Goal: Transaction & Acquisition: Obtain resource

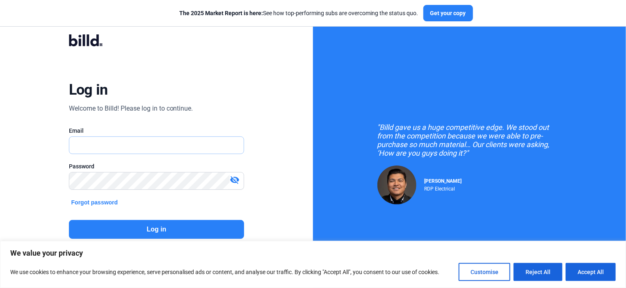
click at [108, 142] on input "text" at bounding box center [152, 145] width 166 height 17
type input "[PERSON_NAME][EMAIL_ADDRESS][DOMAIN_NAME]"
drag, startPoint x: 84, startPoint y: 157, endPoint x: 79, endPoint y: 163, distance: 7.8
click at [84, 157] on div at bounding box center [157, 158] width 176 height 8
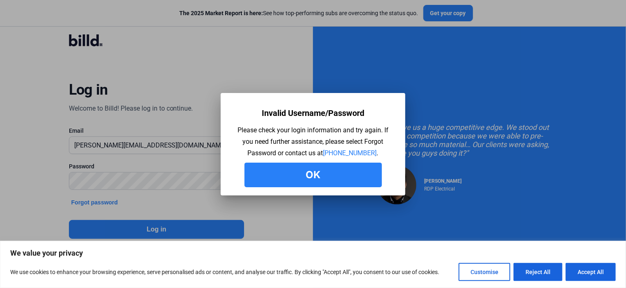
click at [316, 174] on button "Ok" at bounding box center [312, 175] width 137 height 25
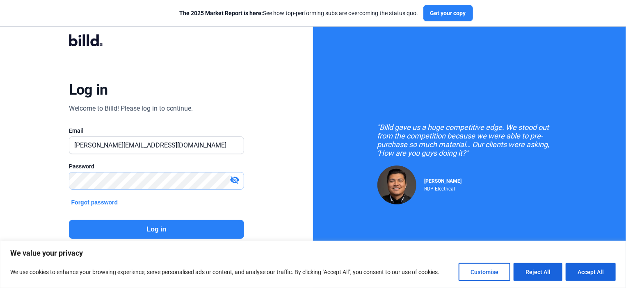
click at [32, 173] on div "Log in Welcome to Billd! Please log in to continue. Email [PERSON_NAME][EMAIL_A…" at bounding box center [156, 153] width 313 height 306
click at [148, 228] on button "Log in" at bounding box center [157, 229] width 176 height 19
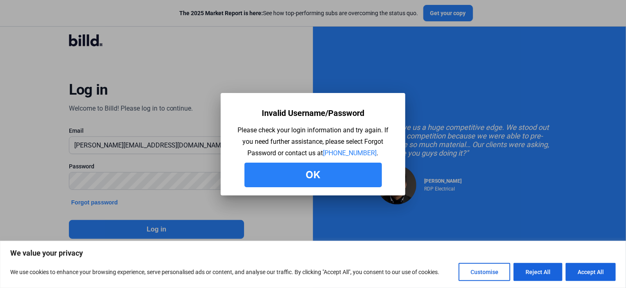
click at [334, 175] on button "Ok" at bounding box center [312, 175] width 137 height 25
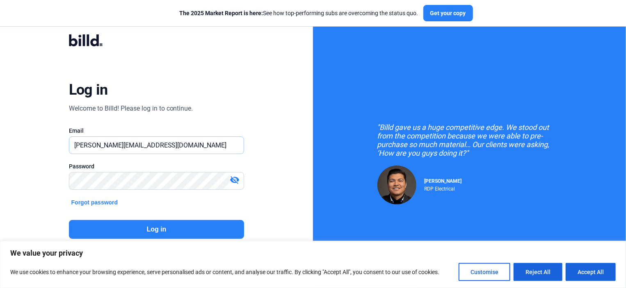
drag, startPoint x: 177, startPoint y: 143, endPoint x: 25, endPoint y: 137, distance: 152.7
click at [25, 137] on div "Log in Welcome to Billd! Please log in to continue. Email [PERSON_NAME][EMAIL_A…" at bounding box center [156, 153] width 313 height 306
type input "[PERSON_NAME][EMAIL_ADDRESS][DOMAIN_NAME]"
click at [48, 175] on div "Log in Welcome to Billd! Please log in to continue. Email [PERSON_NAME][EMAIL_A…" at bounding box center [157, 153] width 226 height 263
click at [160, 229] on button "Log in" at bounding box center [157, 229] width 176 height 19
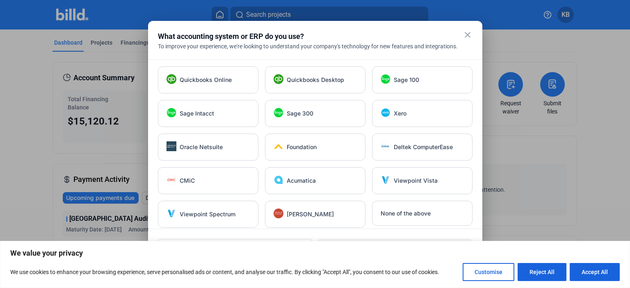
click at [467, 34] on mat-icon "close" at bounding box center [468, 35] width 10 height 10
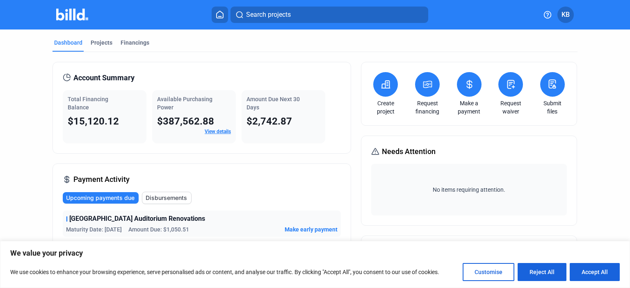
click at [423, 83] on icon at bounding box center [427, 85] width 10 height 10
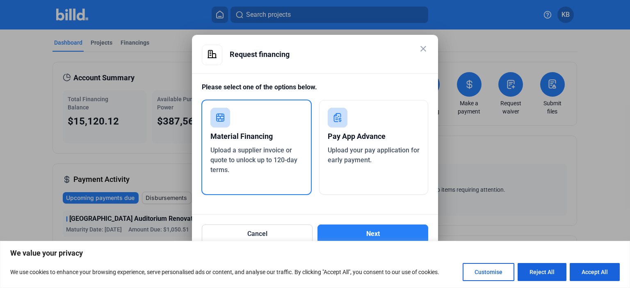
click at [259, 152] on span "Upload a supplier invoice or quote to unlock up to 120-day terms." at bounding box center [253, 159] width 87 height 27
click at [387, 231] on button "Next" at bounding box center [372, 234] width 111 height 19
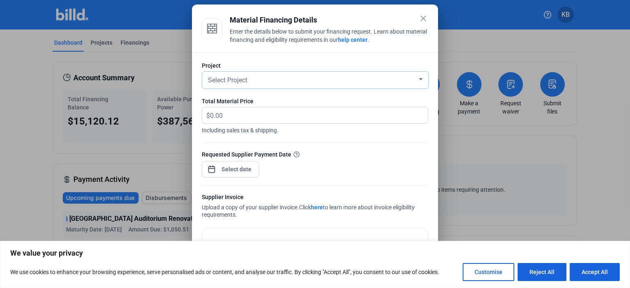
click at [253, 80] on div "Select Project" at bounding box center [311, 79] width 211 height 11
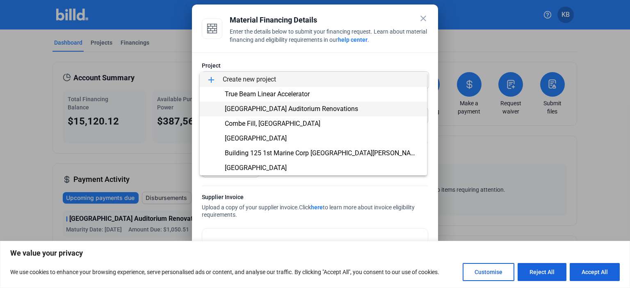
click at [273, 107] on span "[GEOGRAPHIC_DATA] Auditorium Renovations" at bounding box center [291, 109] width 133 height 8
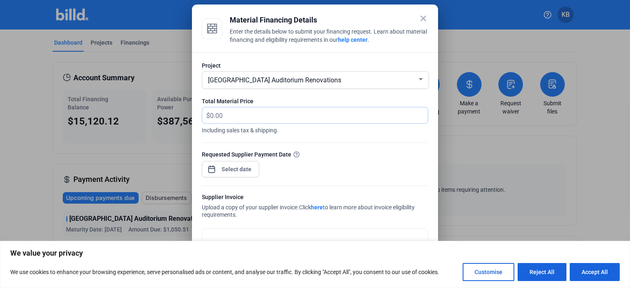
click at [236, 118] on input "text" at bounding box center [314, 115] width 208 height 16
click at [235, 118] on input "text" at bounding box center [319, 115] width 218 height 16
type input "2,534.86"
click at [231, 169] on div "close Material Financing Details Enter the details below to submit your financi…" at bounding box center [315, 144] width 630 height 288
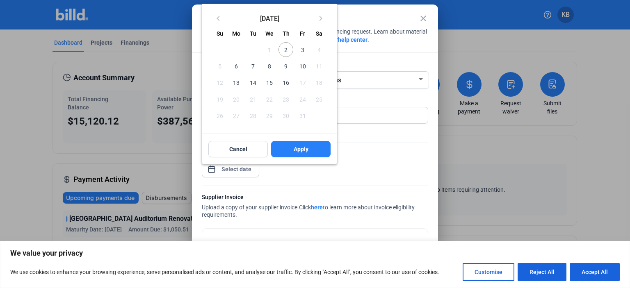
click at [302, 50] on span "3" at bounding box center [302, 49] width 15 height 15
click at [300, 147] on span "Apply" at bounding box center [301, 149] width 15 height 8
type input "[DATE]"
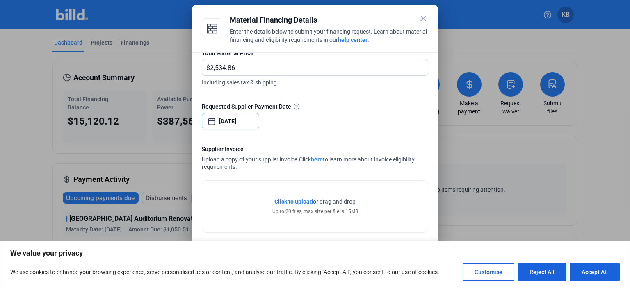
scroll to position [48, 0]
click at [277, 200] on span "Click to upload" at bounding box center [293, 201] width 39 height 7
click at [320, 158] on link "here" at bounding box center [317, 159] width 12 height 7
click at [277, 200] on span "Click to upload" at bounding box center [293, 201] width 39 height 7
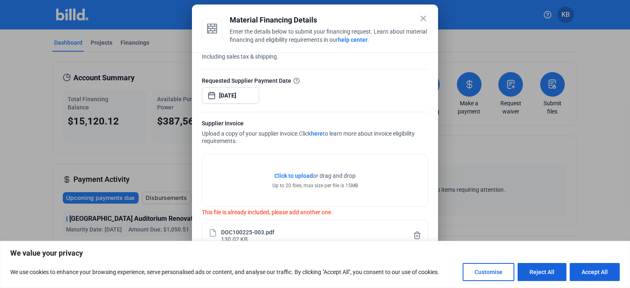
scroll to position [88, 0]
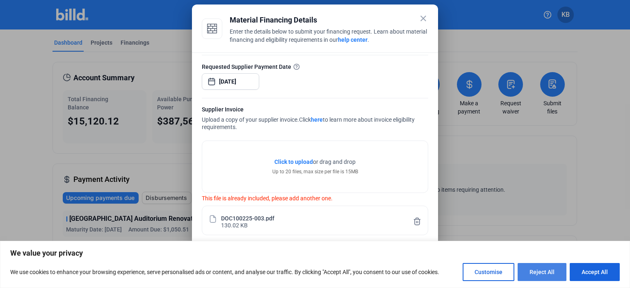
click at [541, 273] on button "Reject All" at bounding box center [542, 272] width 49 height 18
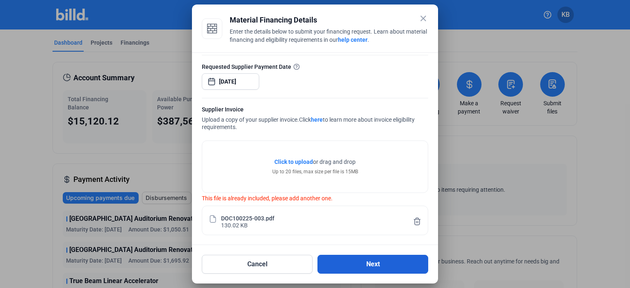
click at [368, 262] on button "Next" at bounding box center [372, 264] width 111 height 19
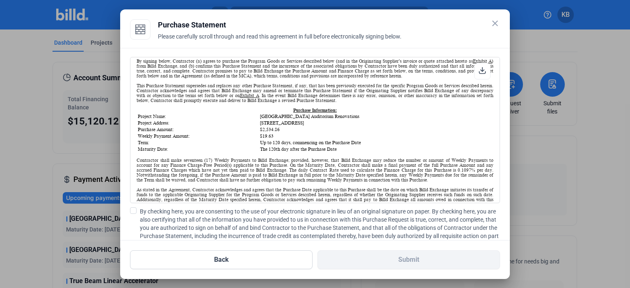
scroll to position [82, 0]
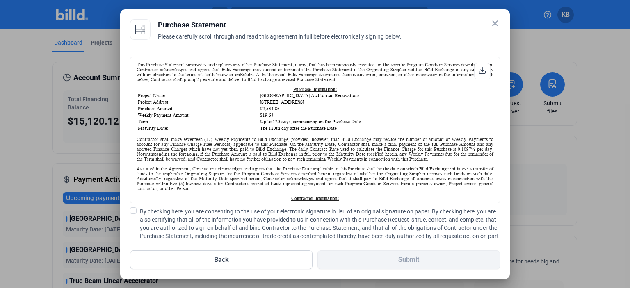
click at [132, 211] on span at bounding box center [133, 211] width 7 height 7
click at [0, 0] on input "By checking here, you are consenting to the use of your electronic signature in…" at bounding box center [0, 0] width 0 height 0
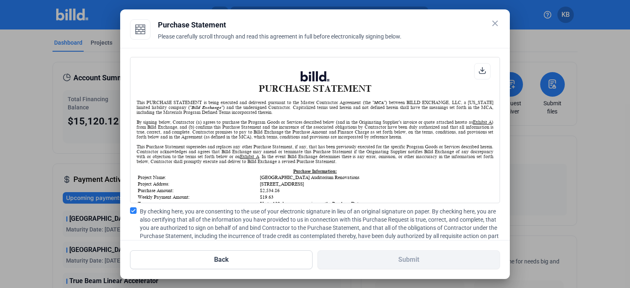
scroll to position [0, 0]
click at [480, 71] on icon at bounding box center [482, 70] width 7 height 7
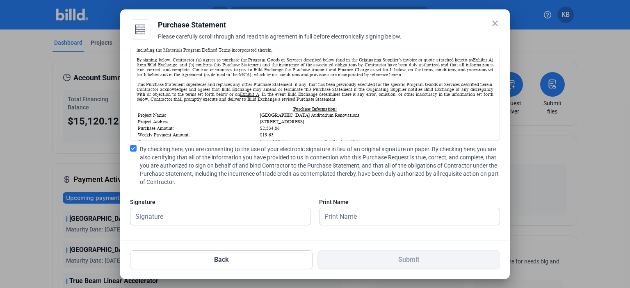
scroll to position [65, 0]
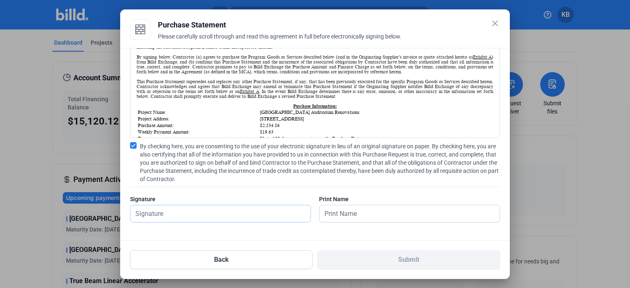
click at [152, 215] on input "text" at bounding box center [220, 214] width 180 height 17
type input "[PERSON_NAME]"
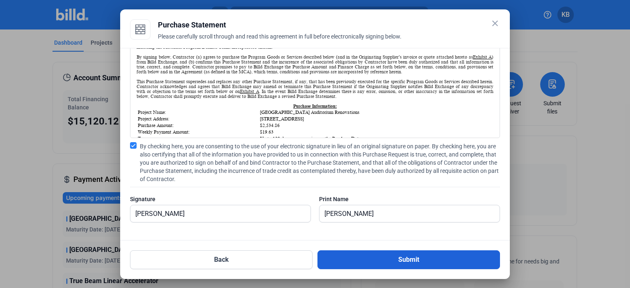
click at [395, 260] on button "Submit" at bounding box center [408, 260] width 183 height 19
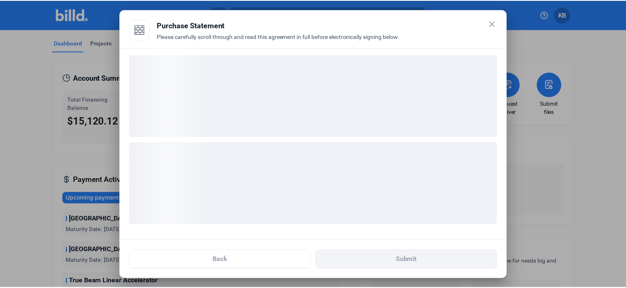
scroll to position [2, 0]
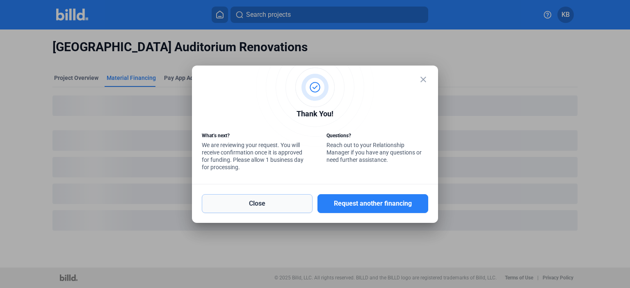
click at [255, 202] on button "Close" at bounding box center [257, 203] width 111 height 19
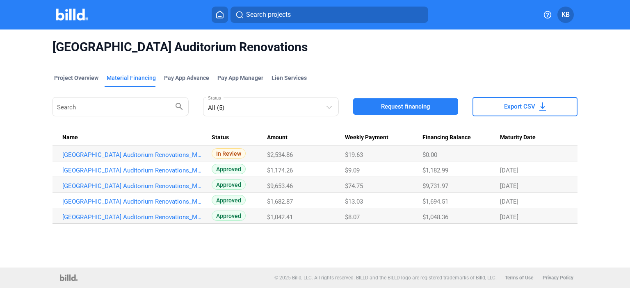
click at [563, 15] on span "KB" at bounding box center [566, 15] width 8 height 10
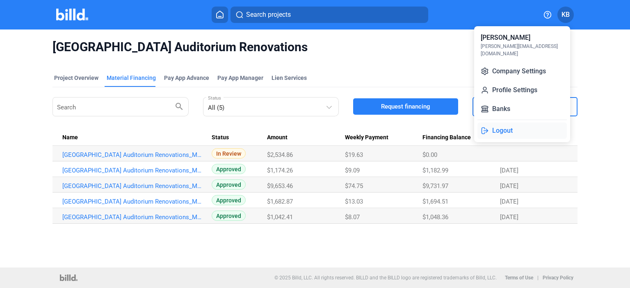
click at [502, 123] on button "Logout" at bounding box center [521, 131] width 89 height 16
